Goal: Task Accomplishment & Management: Manage account settings

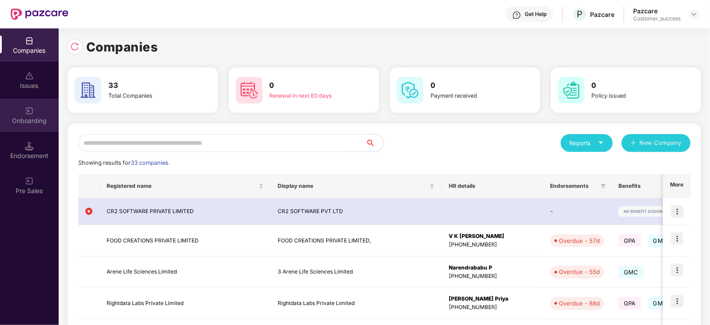
click at [27, 107] on img at bounding box center [29, 111] width 9 height 9
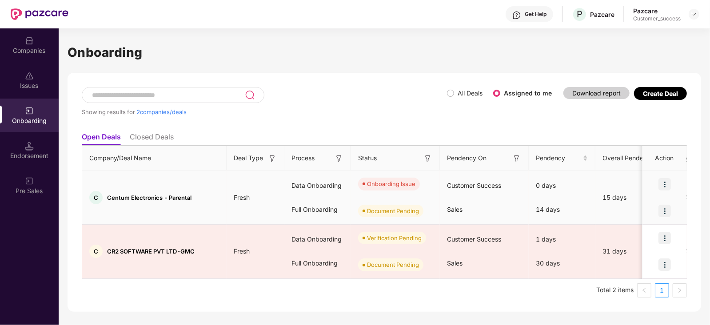
click at [663, 183] on img at bounding box center [664, 184] width 12 height 12
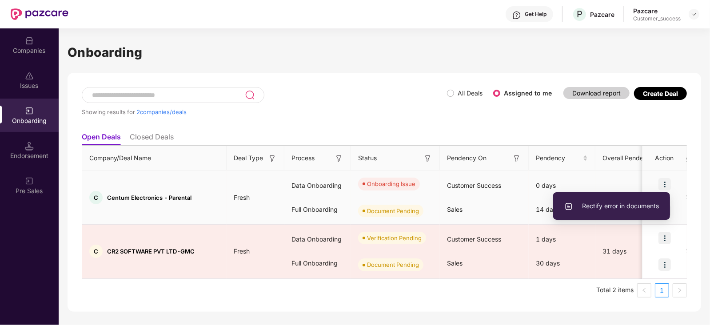
click at [622, 205] on span "Rectify error in documents" at bounding box center [611, 206] width 95 height 10
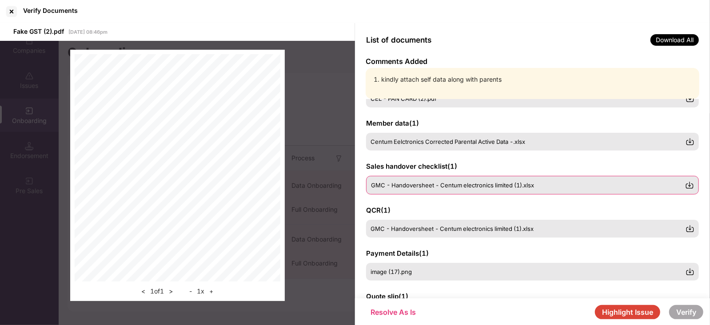
scroll to position [77, 0]
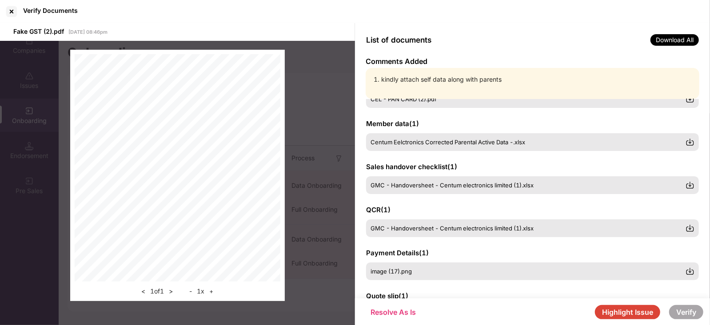
click at [637, 313] on button "Highlight Issue" at bounding box center [627, 312] width 65 height 14
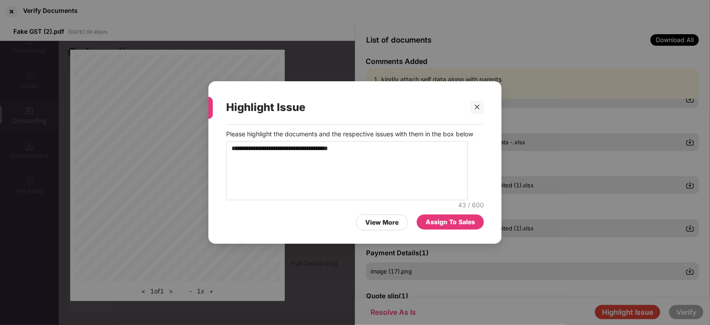
click at [452, 225] on div "Assign To Sales" at bounding box center [450, 222] width 49 height 10
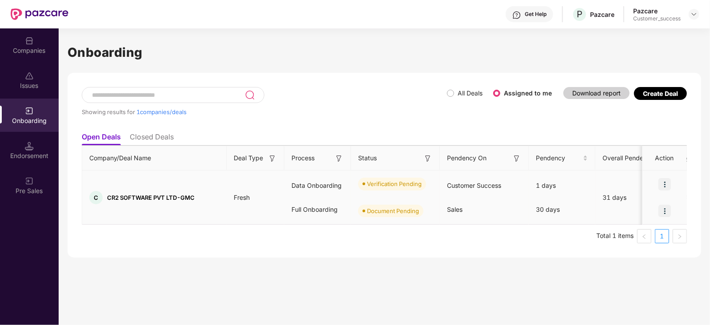
click at [663, 181] on img at bounding box center [664, 184] width 12 height 12
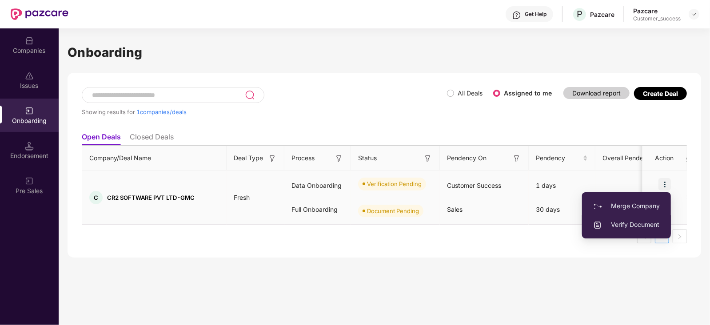
click at [634, 225] on span "Verify Document" at bounding box center [626, 225] width 67 height 10
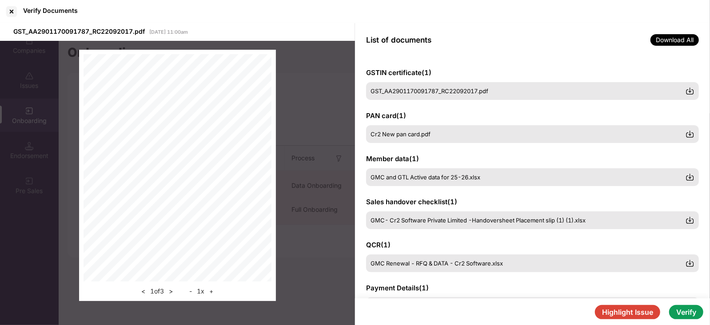
click at [689, 314] on button "Verify" at bounding box center [686, 312] width 34 height 14
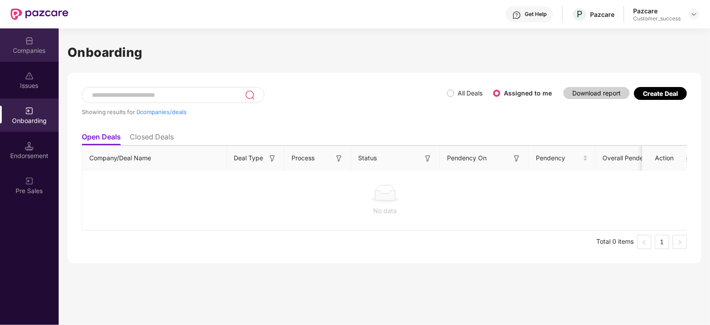
click at [28, 39] on img at bounding box center [29, 40] width 9 height 9
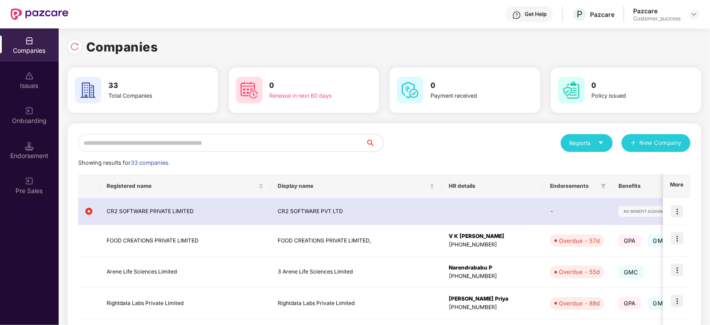
click at [172, 140] on input "text" at bounding box center [221, 143] width 287 height 18
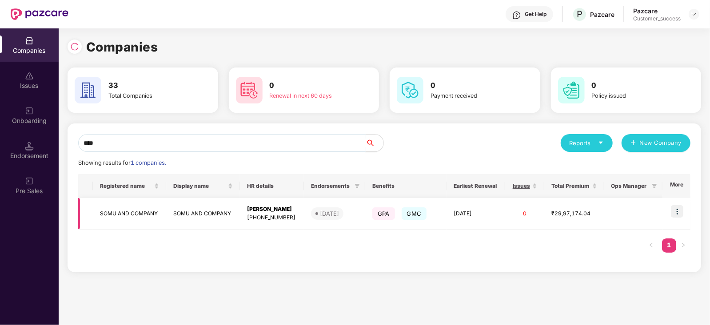
type input "****"
click at [679, 208] on img at bounding box center [677, 211] width 12 height 12
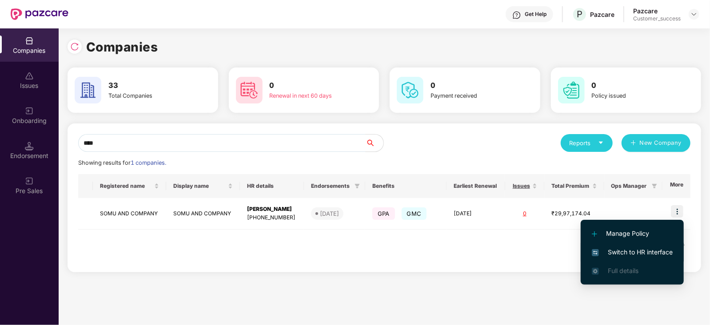
click at [652, 253] on span "Switch to HR interface" at bounding box center [632, 252] width 81 height 10
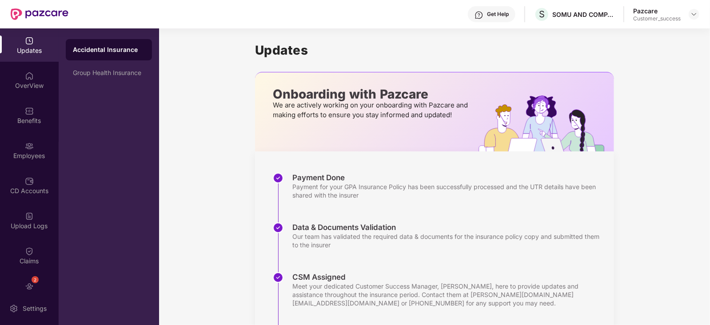
click at [34, 145] on div "Employees" at bounding box center [29, 150] width 59 height 33
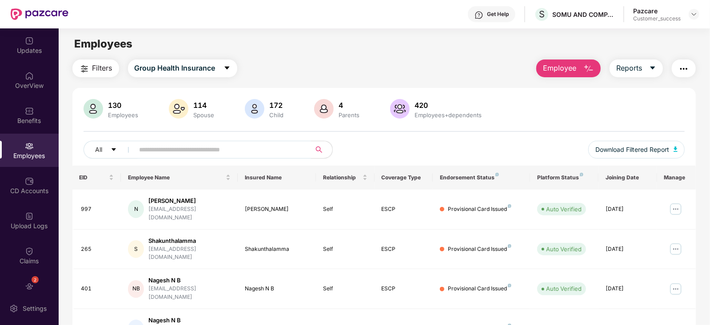
click at [159, 152] on input "text" at bounding box center [218, 149] width 159 height 13
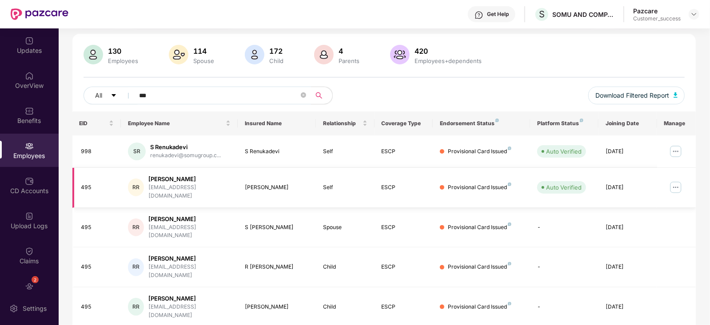
scroll to position [54, 0]
type input "***"
click at [675, 151] on img at bounding box center [676, 151] width 14 height 14
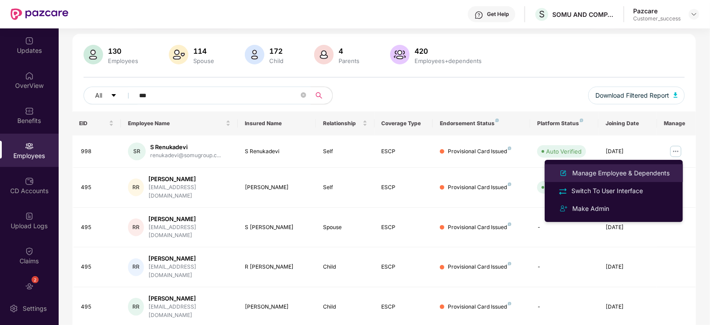
click at [624, 172] on div "Manage Employee & Dependents" at bounding box center [620, 173] width 101 height 10
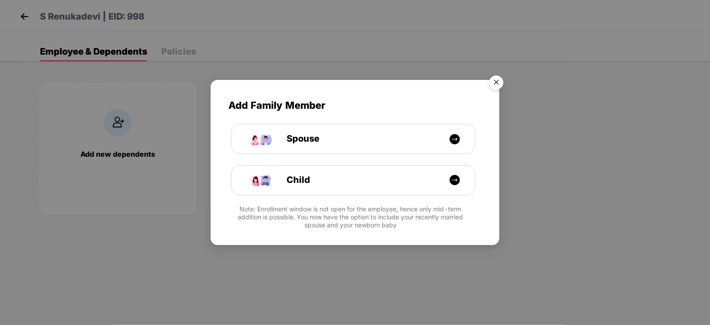
click at [499, 80] on img "Close" at bounding box center [496, 84] width 25 height 25
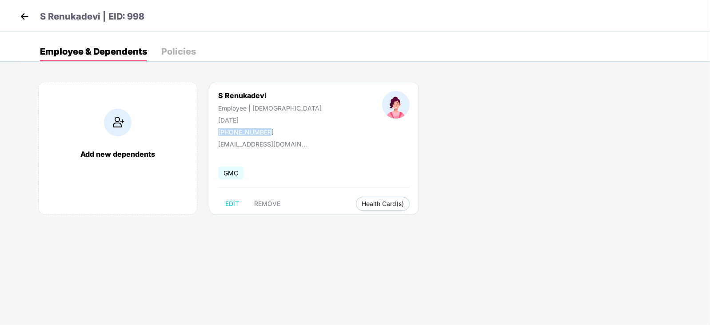
drag, startPoint x: 217, startPoint y: 131, endPoint x: 270, endPoint y: 128, distance: 53.0
click at [270, 128] on div "S Renukadevi Employee | Female 30 Nov 1956 +919886512303" at bounding box center [270, 113] width 164 height 45
copy div "+919886512303"
click at [489, 169] on div "Add new dependents S Renukadevi Employee | Female 30 Nov 1956 +919886512303 ren…" at bounding box center [364, 152] width 689 height 169
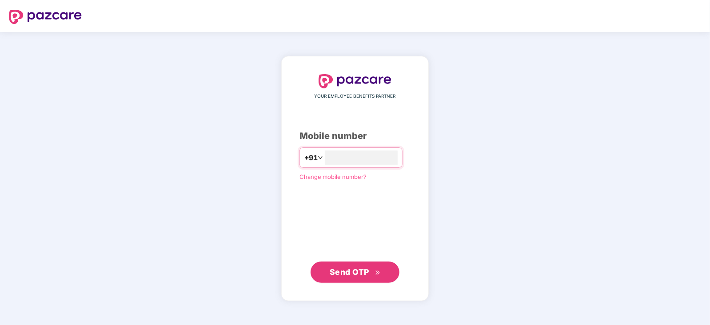
type input "**********"
click at [358, 265] on button "Send OTP" at bounding box center [355, 271] width 89 height 21
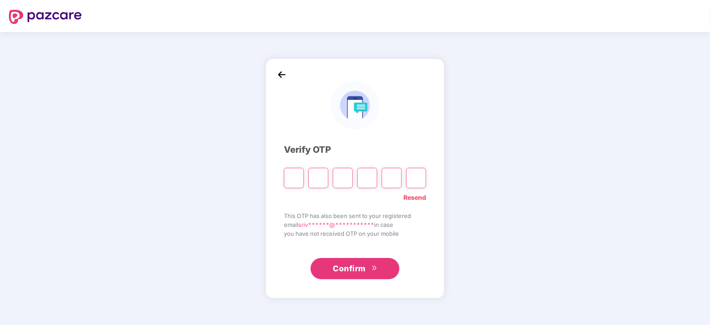
paste input "*"
type input "*"
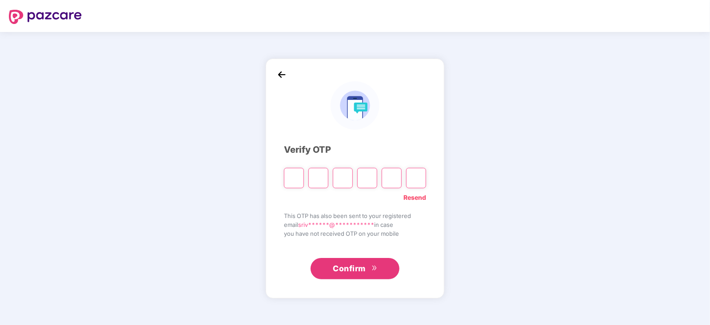
type input "*"
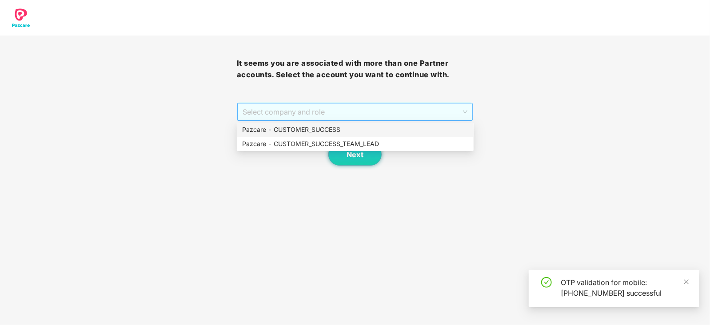
click at [426, 114] on span "Select company and role" at bounding box center [355, 112] width 225 height 17
click at [324, 125] on div "Pazcare - CUSTOMER_SUCCESS" at bounding box center [355, 130] width 226 height 10
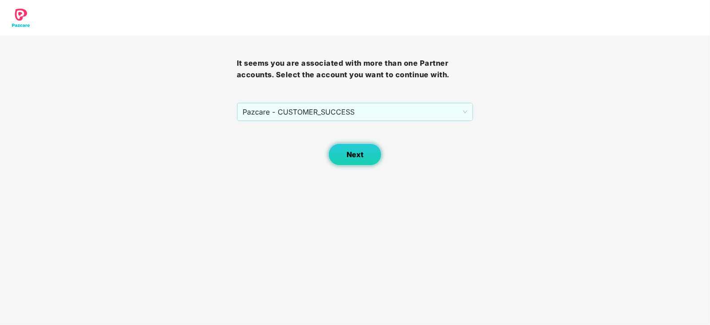
click at [366, 160] on button "Next" at bounding box center [354, 154] width 53 height 22
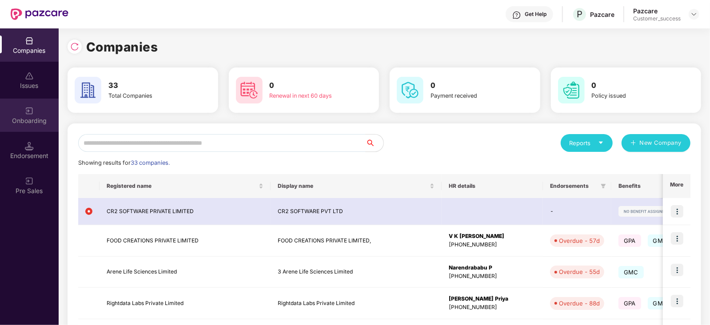
click at [31, 126] on div "Onboarding" at bounding box center [29, 115] width 59 height 33
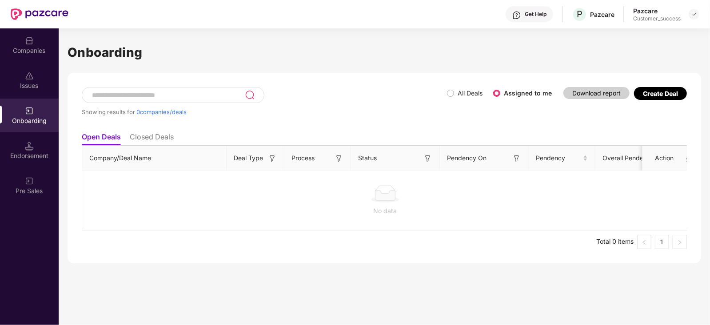
click at [454, 90] on span "All Deals" at bounding box center [470, 93] width 32 height 10
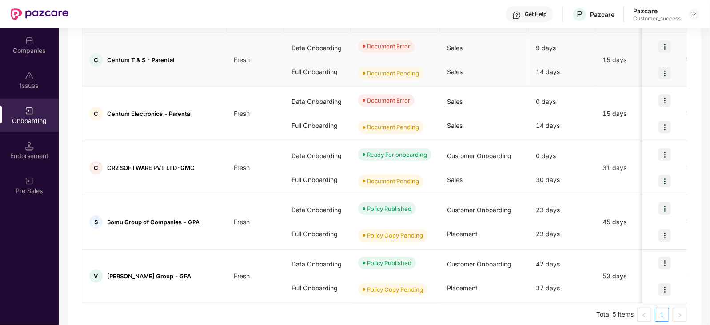
scroll to position [140, 0]
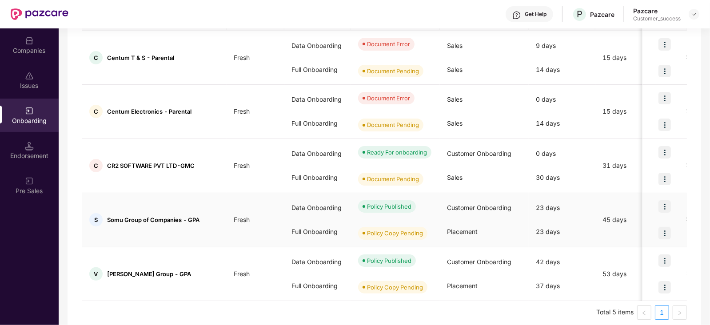
click at [669, 207] on img at bounding box center [664, 206] width 12 height 12
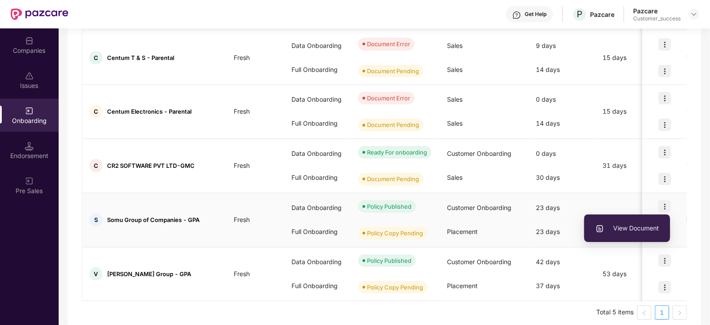
click at [634, 224] on span "View Document" at bounding box center [627, 228] width 64 height 10
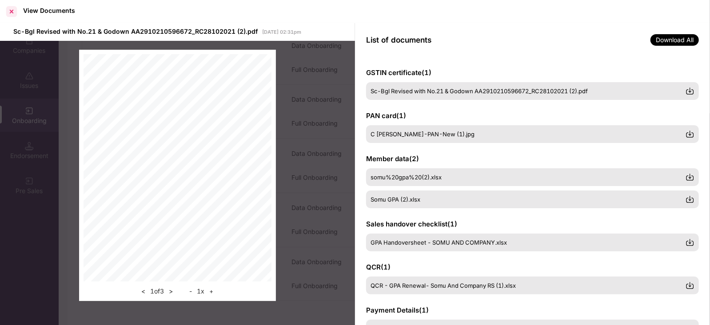
click at [10, 12] on div at bounding box center [11, 11] width 14 height 14
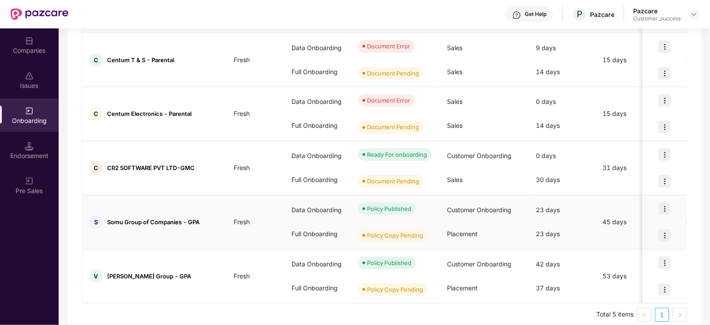
scroll to position [0, 0]
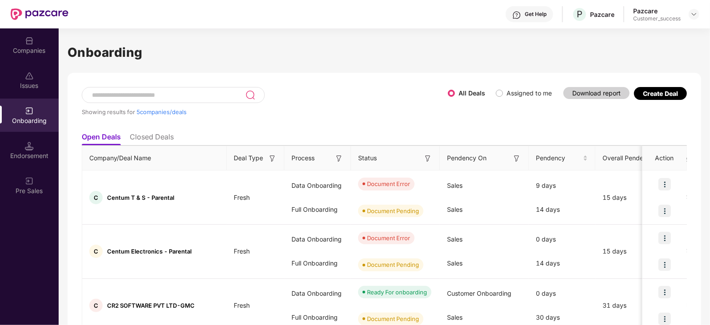
click at [172, 92] on input at bounding box center [168, 96] width 154 height 8
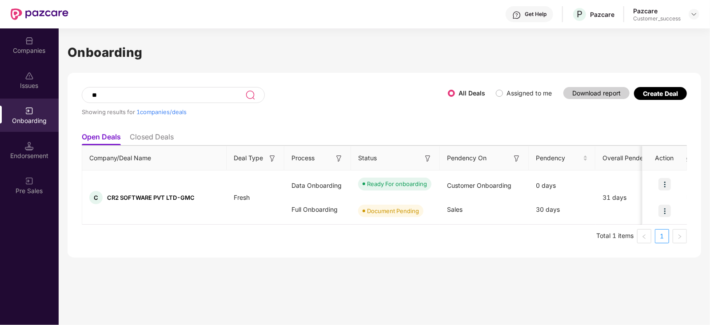
type input "*"
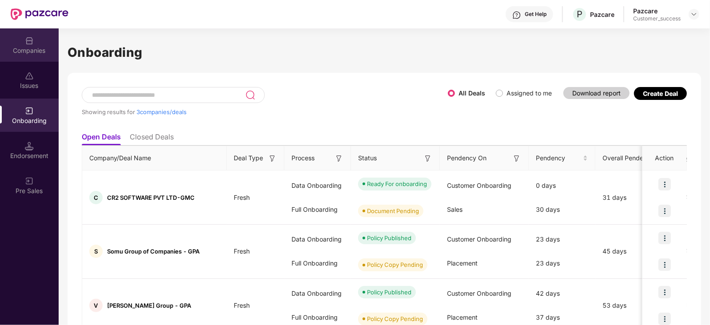
click at [34, 48] on div "Companies" at bounding box center [29, 50] width 59 height 9
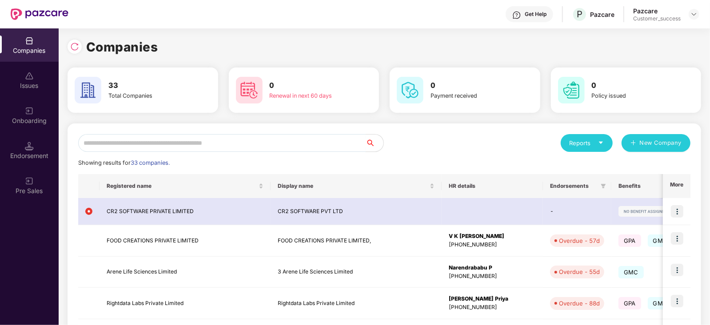
click at [159, 144] on input "text" at bounding box center [221, 143] width 287 height 18
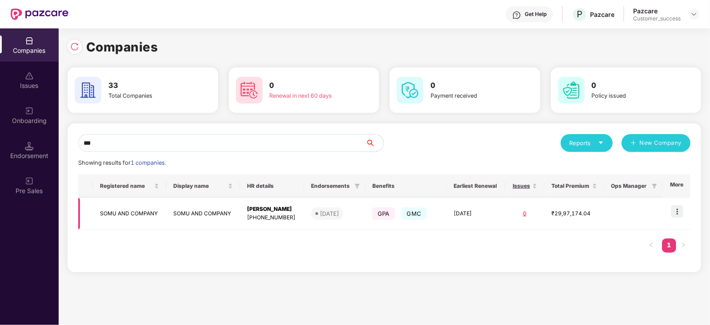
type input "***"
click at [673, 209] on img at bounding box center [677, 211] width 12 height 12
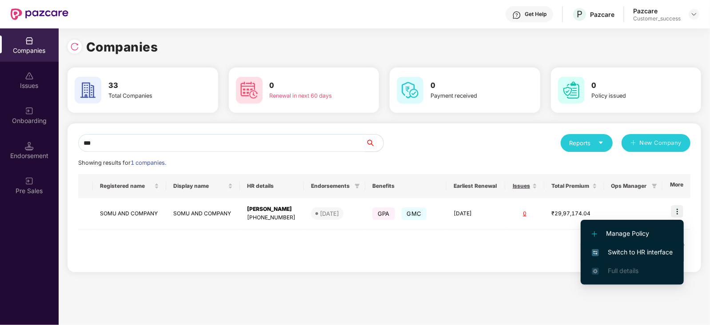
click at [648, 251] on span "Switch to HR interface" at bounding box center [632, 252] width 81 height 10
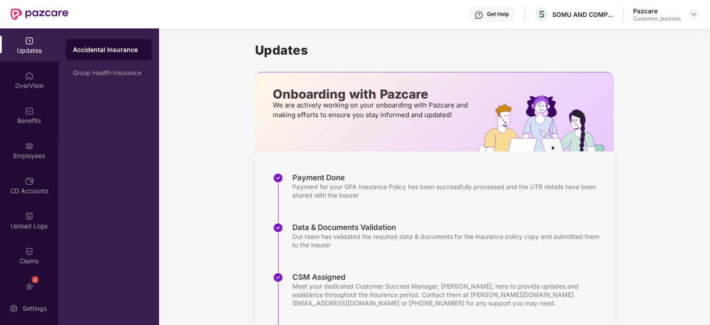
click at [33, 149] on div "Employees" at bounding box center [29, 150] width 59 height 33
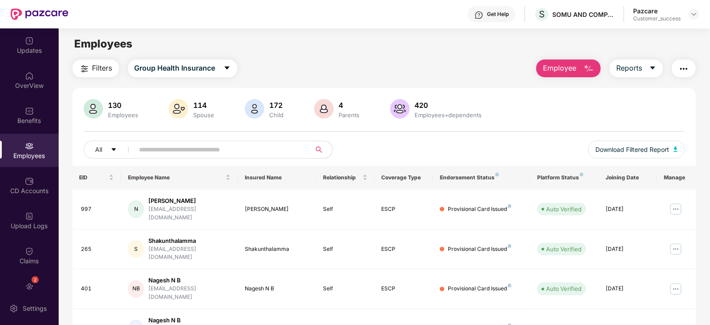
click at [155, 152] on input "text" at bounding box center [218, 149] width 159 height 13
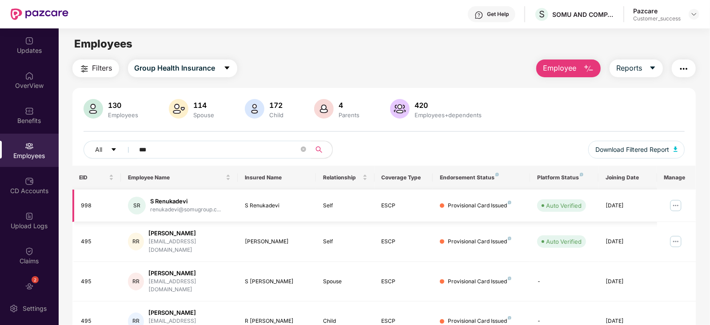
type input "***"
click at [676, 205] on img at bounding box center [676, 206] width 14 height 14
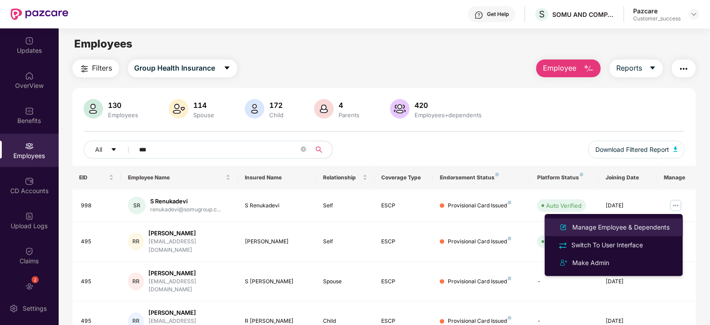
click at [649, 227] on div "Manage Employee & Dependents" at bounding box center [620, 228] width 101 height 10
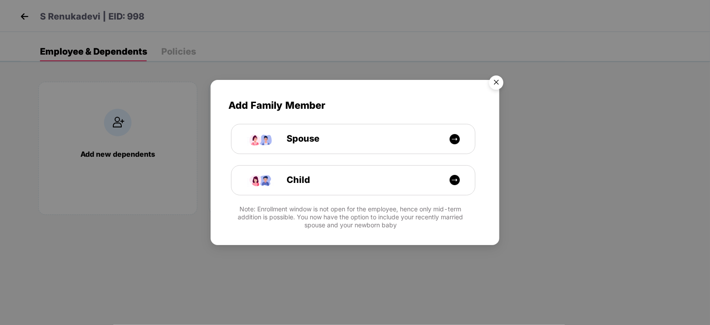
click at [495, 87] on img "Close" at bounding box center [496, 84] width 25 height 25
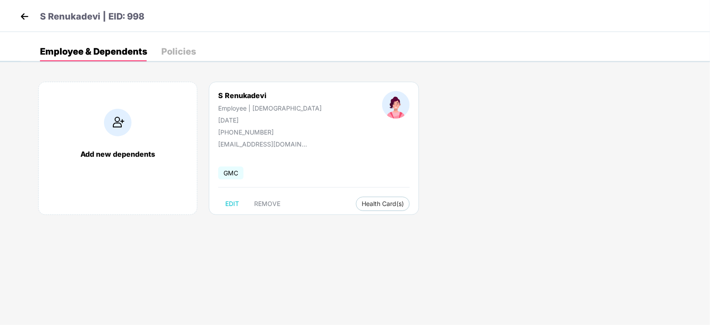
click at [26, 15] on img at bounding box center [24, 16] width 13 height 13
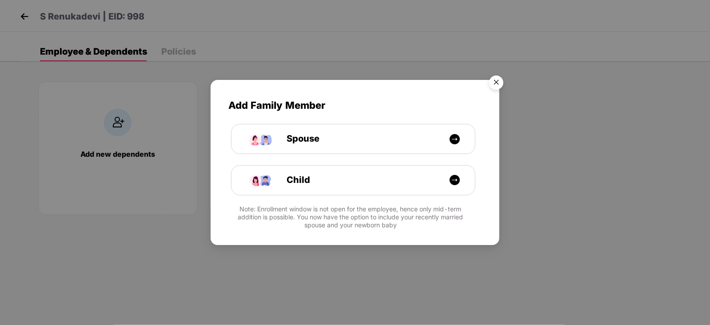
click at [498, 84] on img "Close" at bounding box center [496, 84] width 25 height 25
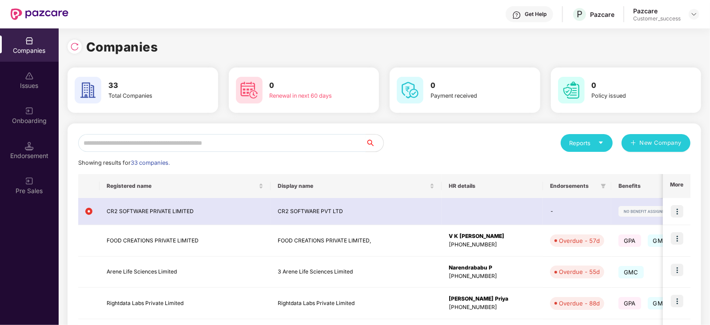
click at [134, 142] on input "text" at bounding box center [221, 143] width 287 height 18
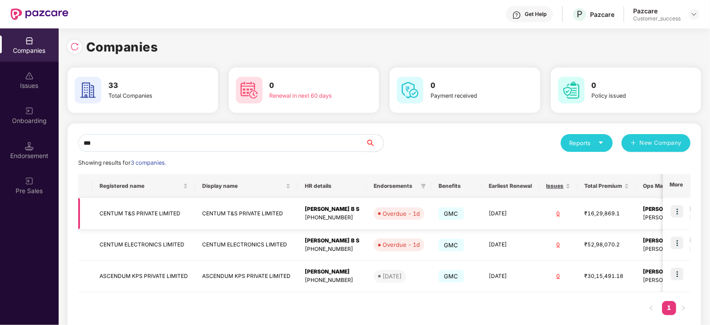
type input "***"
click at [681, 211] on img at bounding box center [677, 211] width 12 height 12
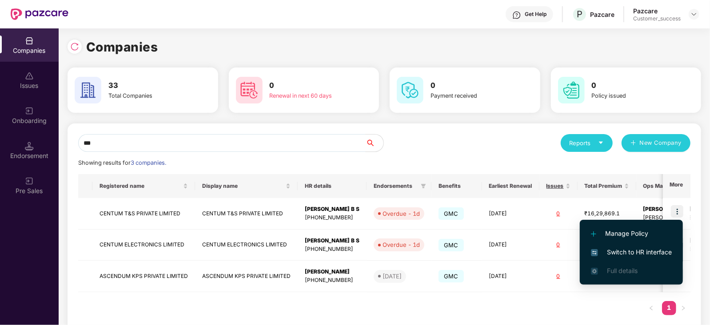
click at [649, 251] on span "Switch to HR interface" at bounding box center [631, 252] width 81 height 10
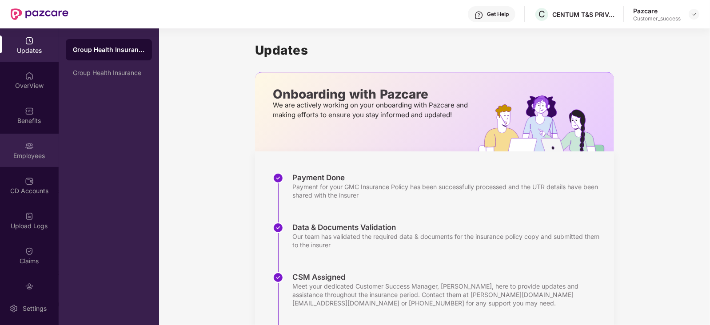
click at [39, 148] on div "Employees" at bounding box center [29, 150] width 59 height 33
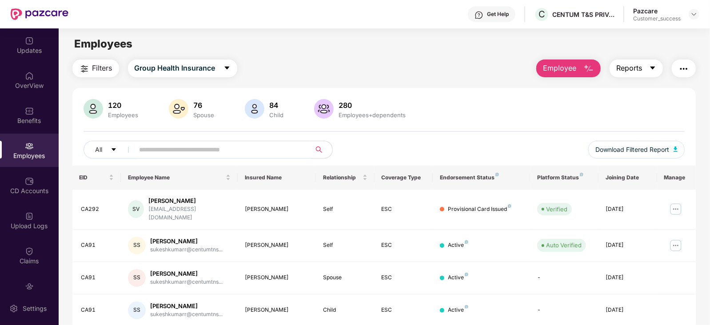
click at [654, 65] on icon "caret-down" at bounding box center [652, 67] width 7 height 7
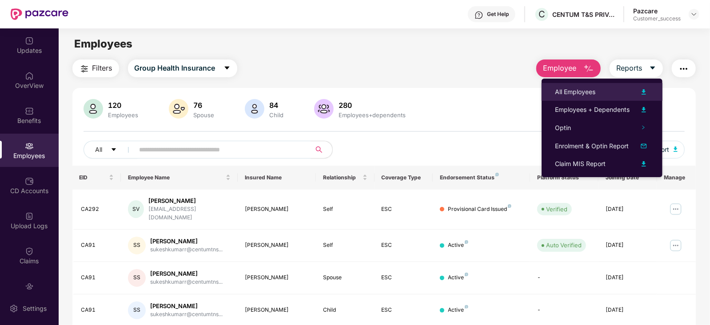
click at [644, 93] on img at bounding box center [643, 92] width 11 height 11
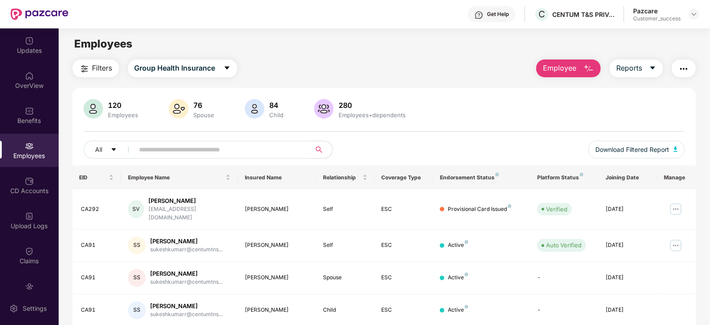
click at [389, 50] on div "Employees" at bounding box center [384, 44] width 651 height 17
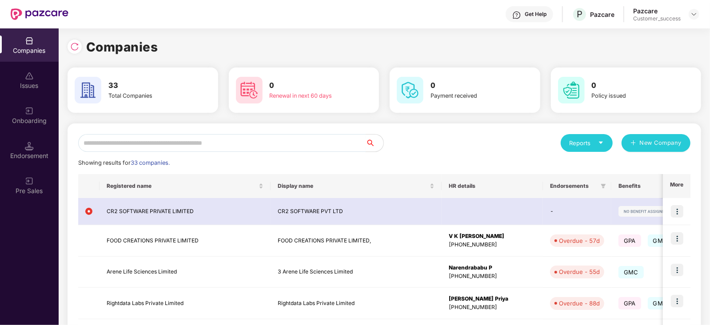
drag, startPoint x: 147, startPoint y: 132, endPoint x: 139, endPoint y: 143, distance: 12.8
click at [139, 143] on input "text" at bounding box center [221, 143] width 287 height 18
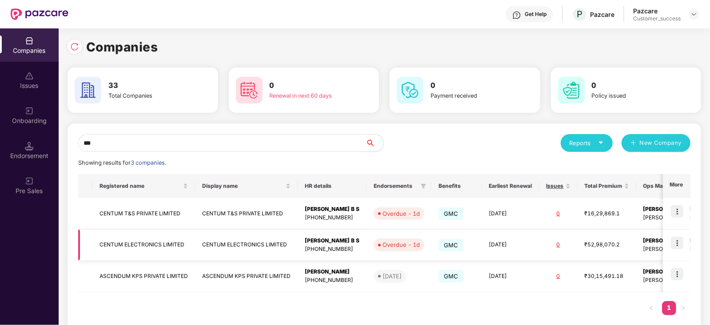
type input "***"
click at [677, 241] on img at bounding box center [677, 243] width 12 height 12
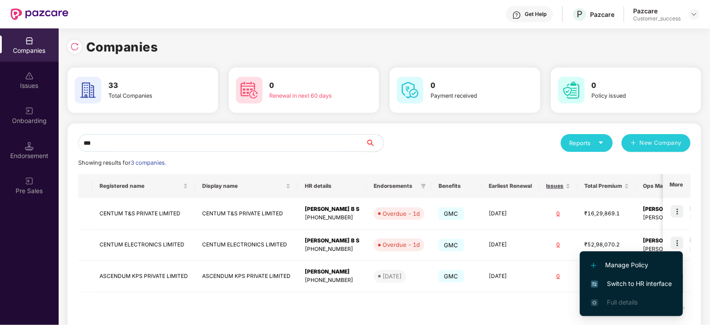
click at [639, 281] on span "Switch to HR interface" at bounding box center [631, 284] width 81 height 10
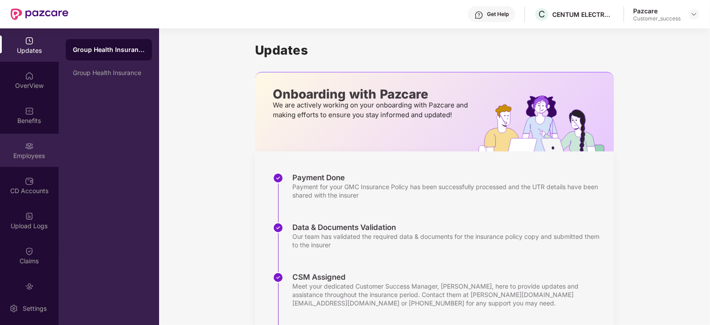
click at [38, 158] on div "Employees" at bounding box center [29, 155] width 59 height 9
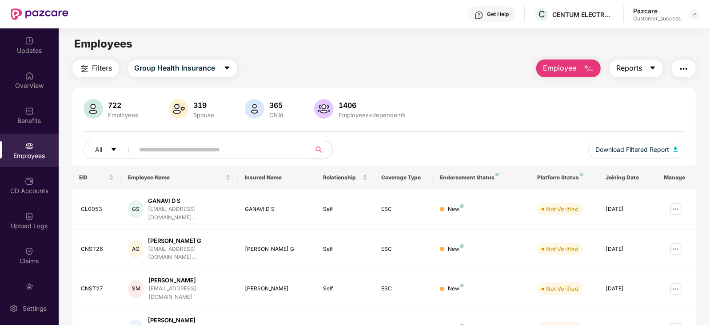
click at [653, 64] on icon "caret-down" at bounding box center [652, 67] width 7 height 7
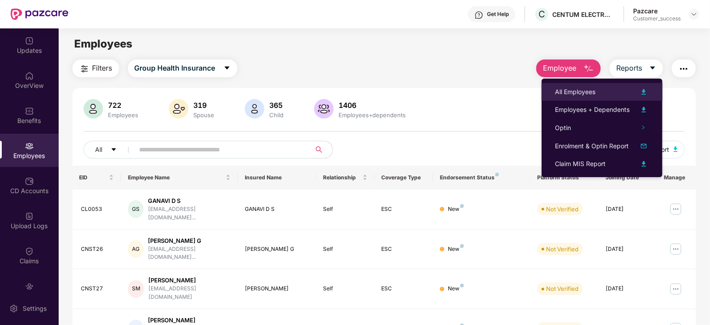
click at [644, 89] on img at bounding box center [643, 92] width 11 height 11
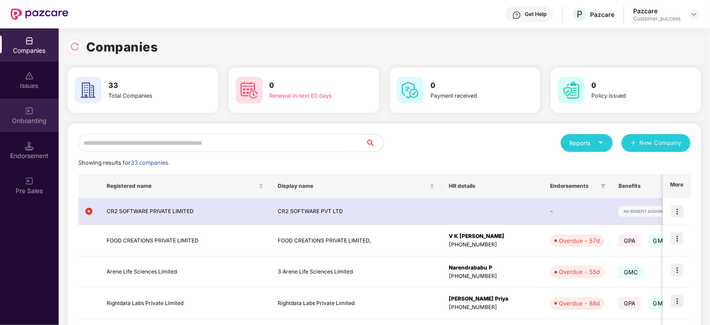
click at [27, 114] on img at bounding box center [29, 111] width 9 height 9
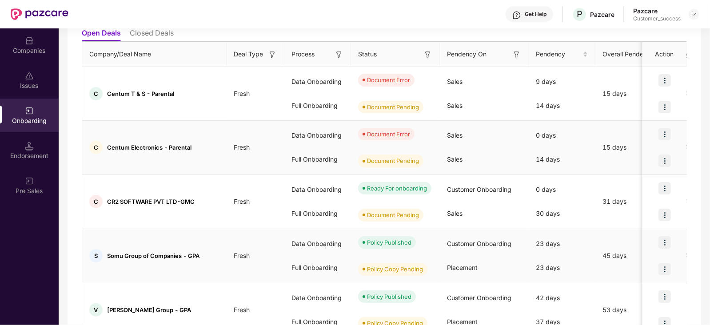
scroll to position [148, 0]
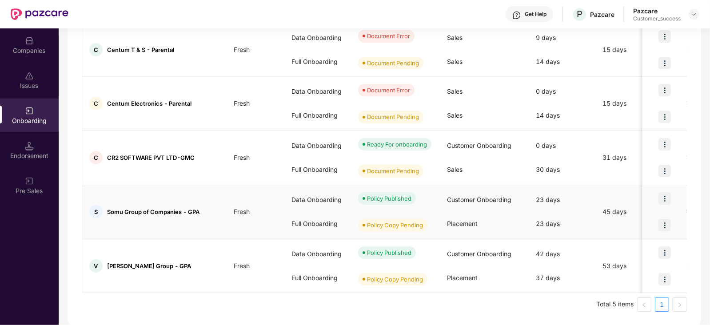
click at [666, 197] on img at bounding box center [664, 198] width 12 height 12
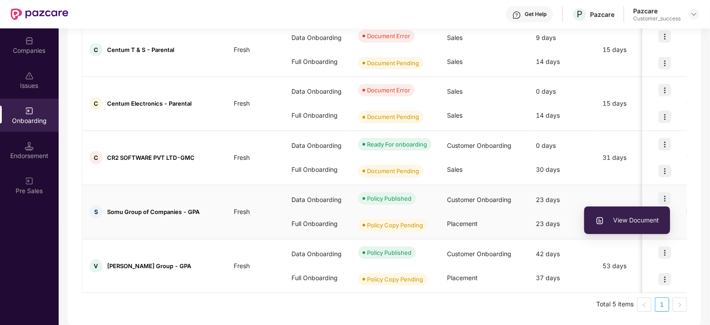
click at [638, 220] on span "View Document" at bounding box center [627, 220] width 64 height 10
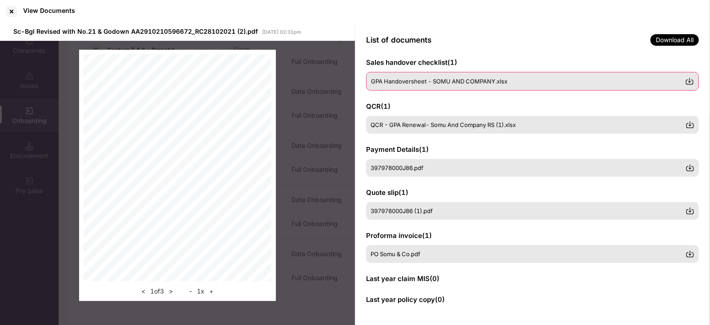
scroll to position [0, 0]
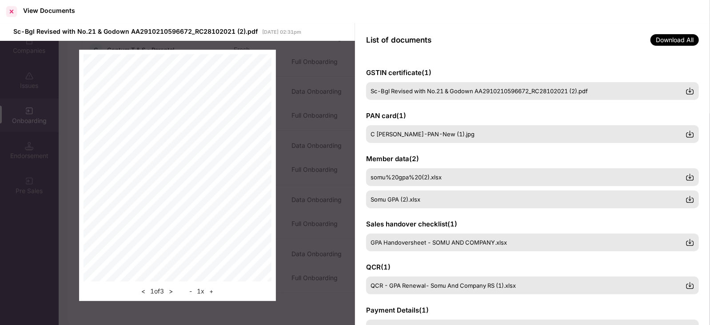
click at [12, 12] on div at bounding box center [11, 11] width 14 height 14
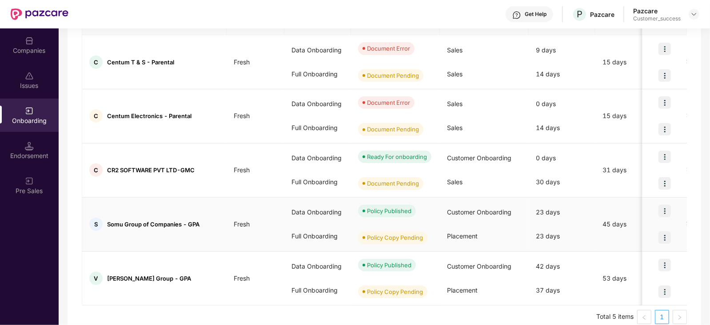
scroll to position [120, 0]
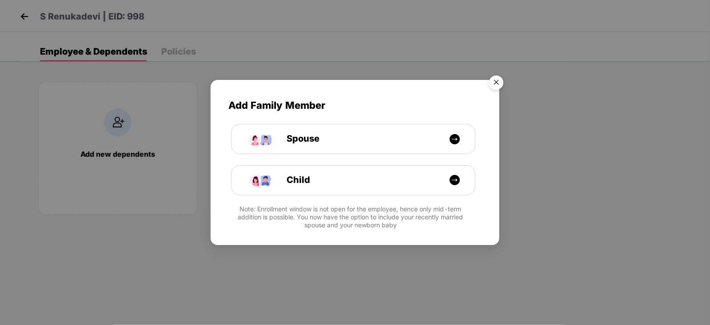
click at [496, 79] on img "Close" at bounding box center [496, 84] width 25 height 25
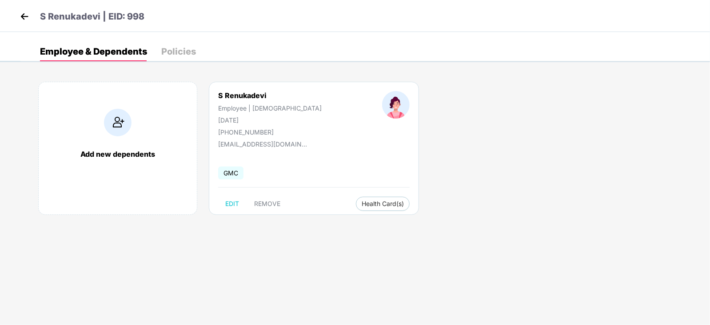
click at [22, 10] on img at bounding box center [24, 16] width 13 height 13
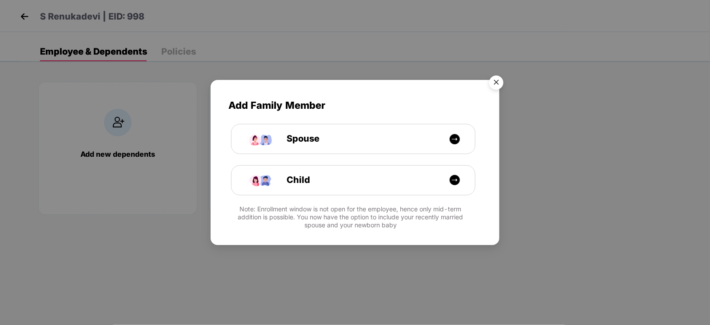
click at [495, 83] on img "Close" at bounding box center [496, 84] width 25 height 25
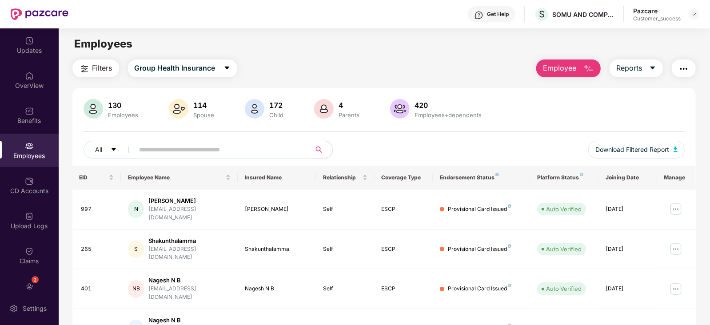
click at [168, 150] on input "text" at bounding box center [218, 149] width 159 height 13
paste input "**********"
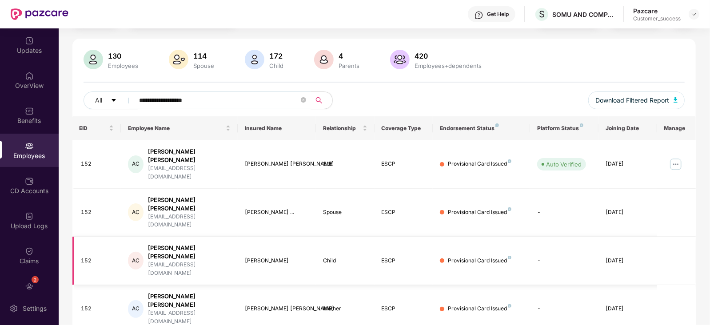
scroll to position [50, 0]
click at [307, 100] on span "**********" at bounding box center [220, 100] width 182 height 18
type input "*"
paste input "**********"
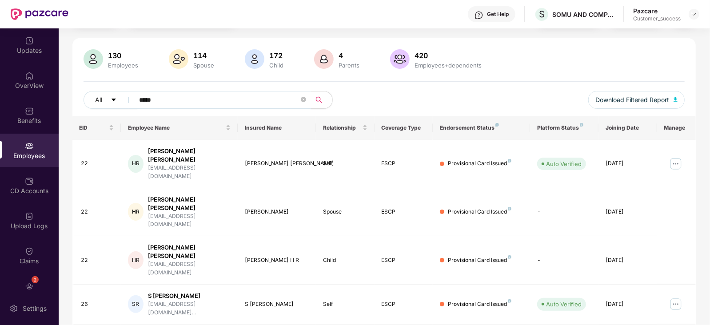
click at [191, 97] on input "****" at bounding box center [218, 99] width 159 height 13
type input "*"
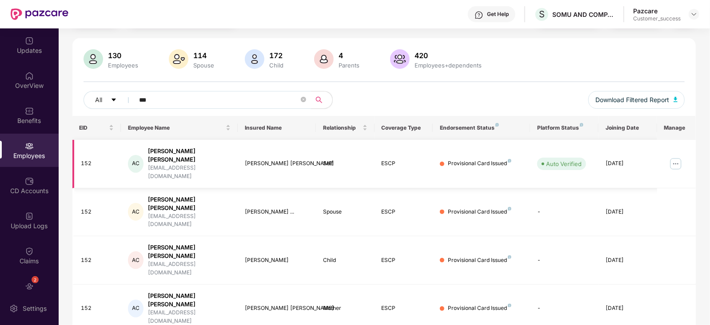
type input "***"
click at [677, 157] on img at bounding box center [676, 164] width 14 height 14
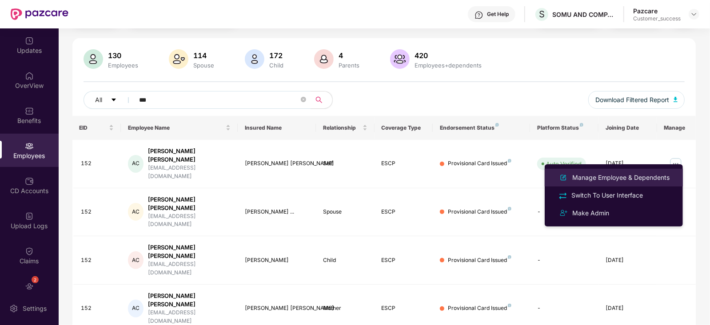
click at [628, 177] on div "Manage Employee & Dependents" at bounding box center [620, 178] width 101 height 10
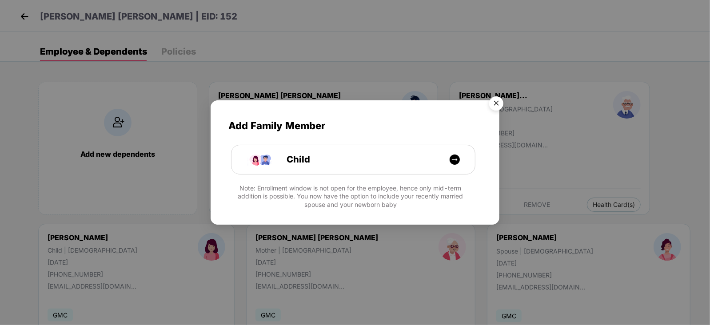
click at [500, 100] on img "Close" at bounding box center [496, 104] width 25 height 25
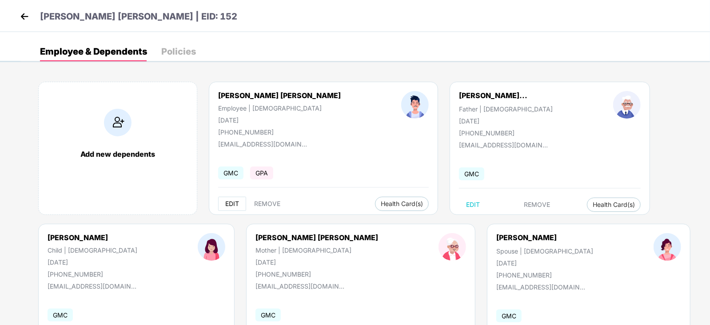
click at [232, 206] on span "EDIT" at bounding box center [232, 203] width 14 height 7
select select "****"
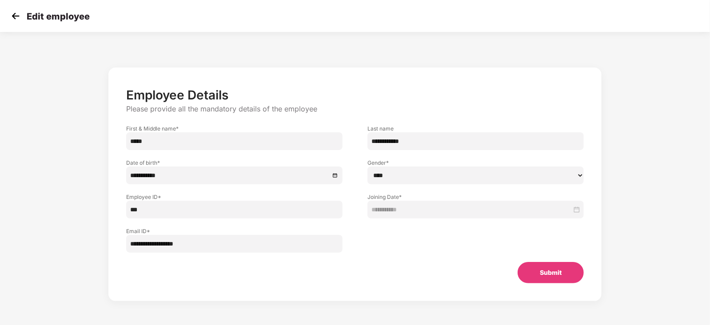
click at [193, 137] on input "*****" at bounding box center [234, 141] width 216 height 18
type input "*"
type input "****"
click at [556, 275] on button "Submit" at bounding box center [551, 272] width 66 height 21
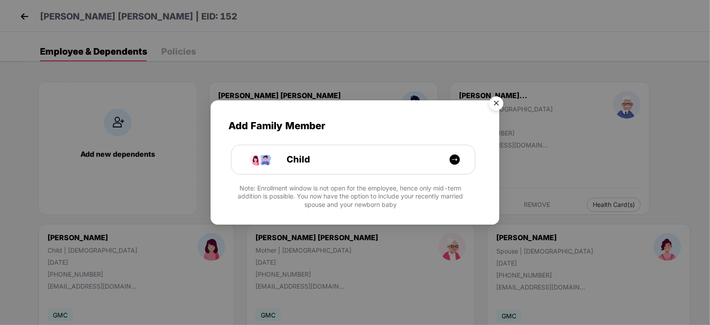
click at [500, 102] on img "Close" at bounding box center [496, 104] width 25 height 25
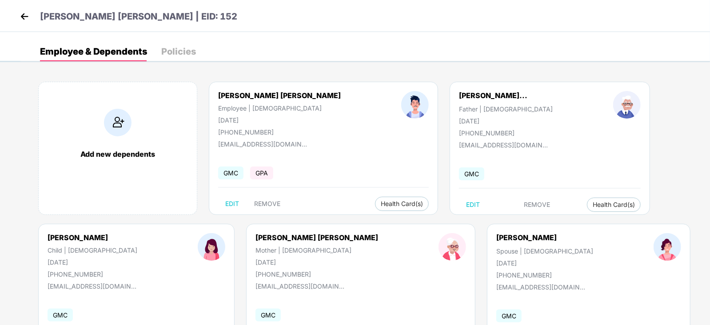
click at [26, 14] on img at bounding box center [24, 16] width 13 height 13
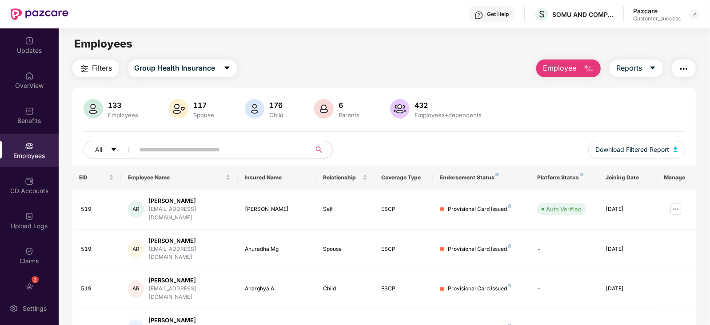
click at [187, 151] on input "text" at bounding box center [218, 149] width 159 height 13
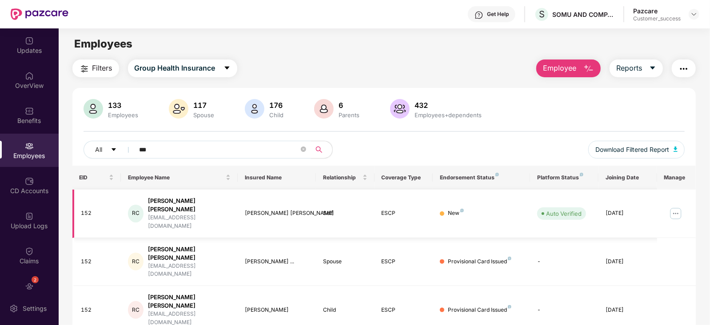
type input "***"
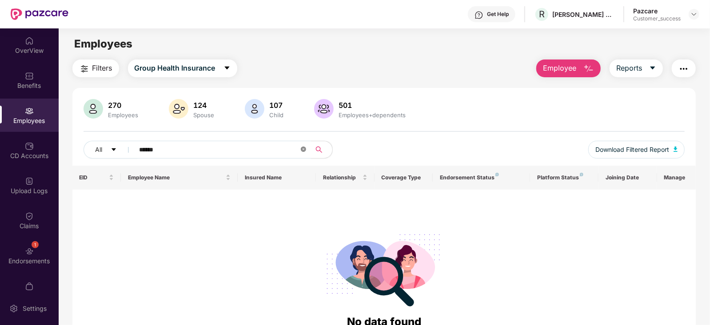
click at [302, 150] on icon "close-circle" at bounding box center [303, 149] width 5 height 5
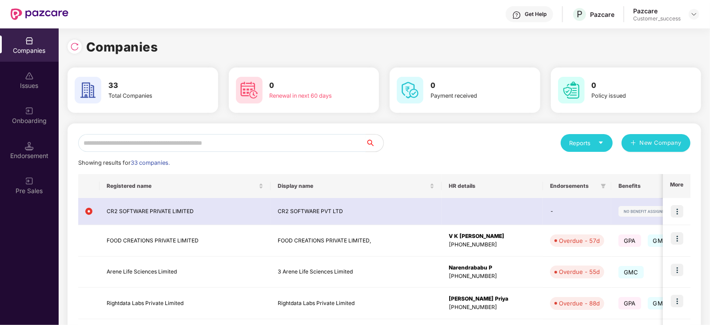
click at [138, 146] on input "text" at bounding box center [221, 143] width 287 height 18
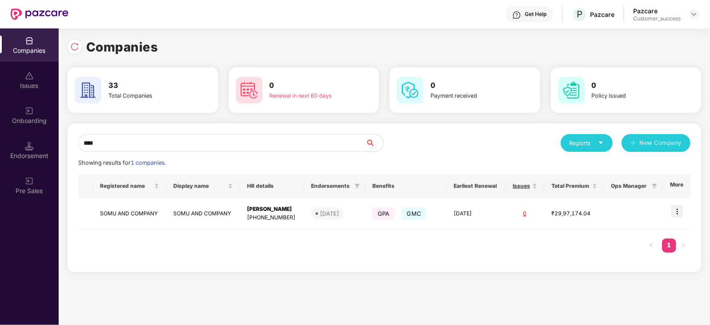
type input "****"
